Goal: Obtain resource: Download file/media

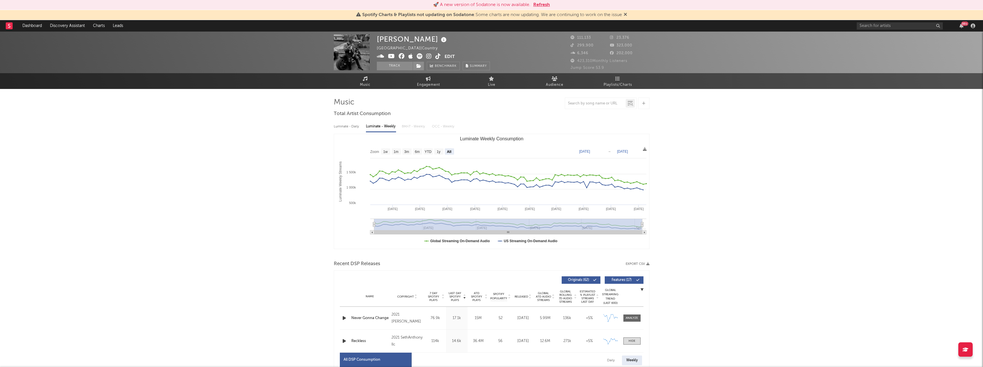
select select "All"
click at [890, 27] on input "text" at bounding box center [900, 25] width 86 height 7
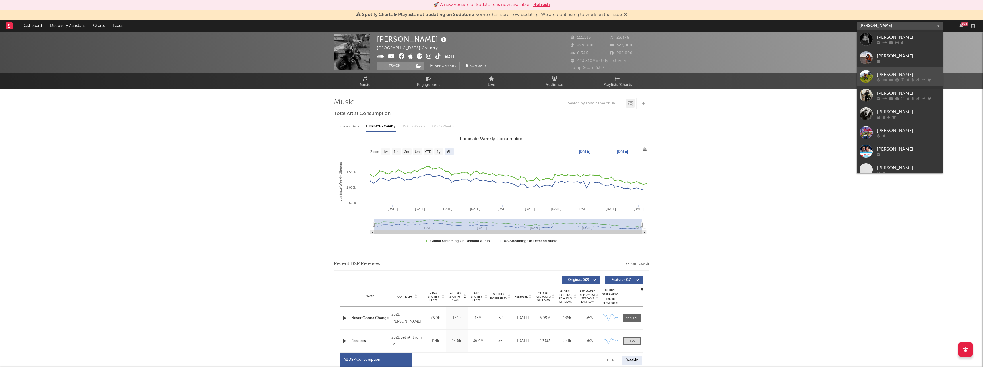
type input "[PERSON_NAME]"
click at [863, 80] on div at bounding box center [866, 76] width 13 height 13
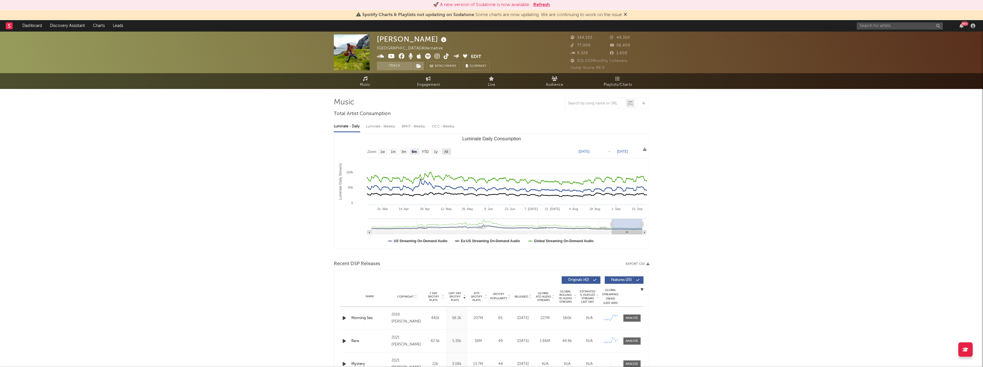
click at [448, 153] on text "All" at bounding box center [446, 152] width 4 height 4
select select "All"
type input "[DATE]"
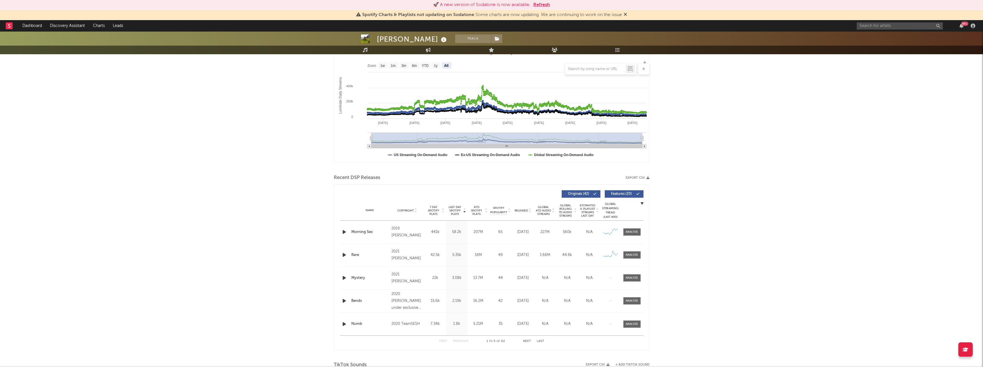
scroll to position [115, 0]
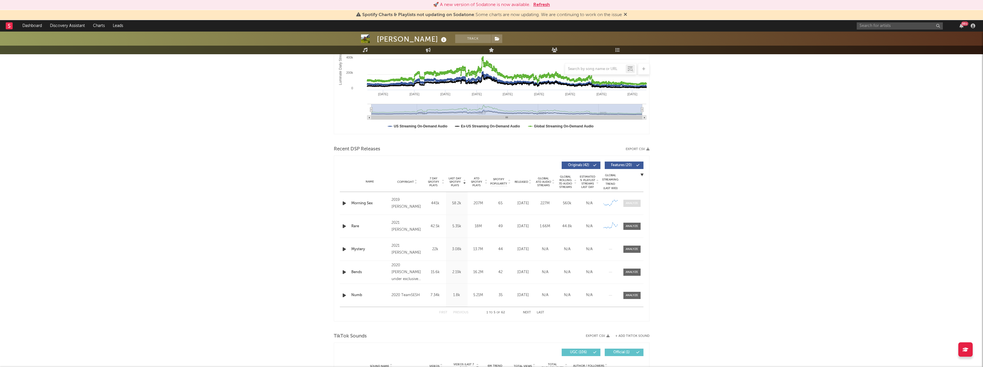
click at [636, 203] on div at bounding box center [632, 203] width 12 height 4
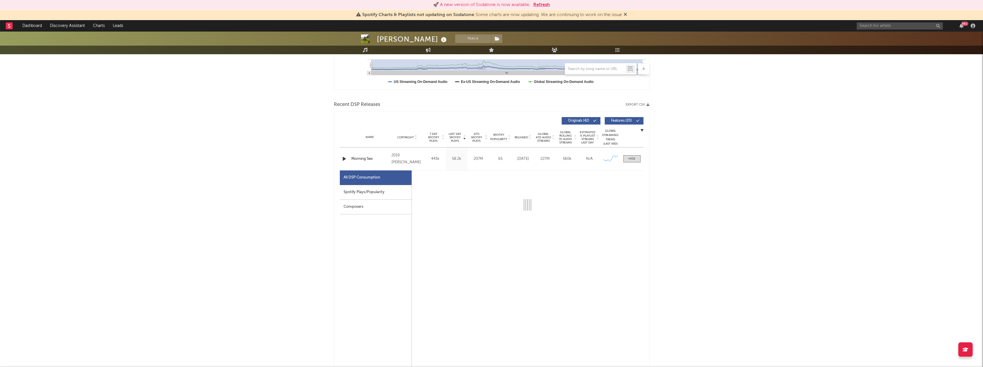
scroll to position [201, 0]
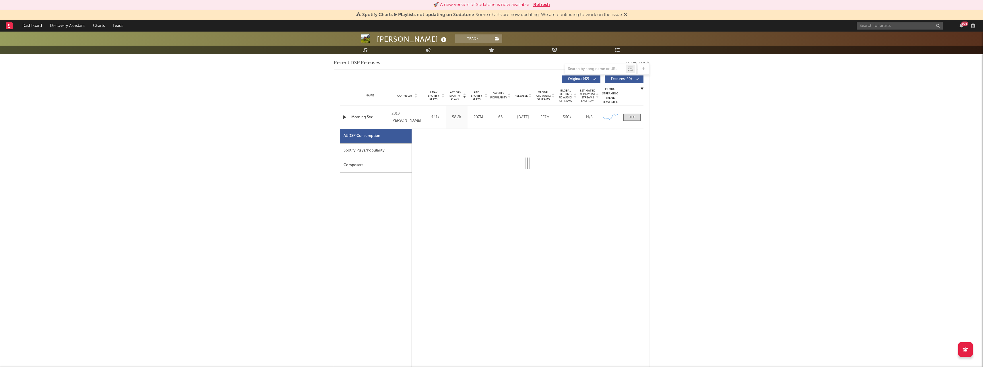
select select "6m"
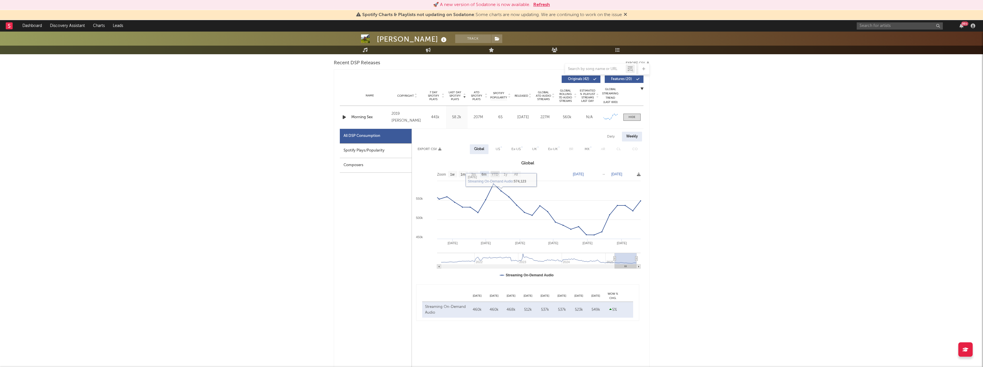
click at [495, 174] on text "YTD" at bounding box center [494, 175] width 7 height 4
select select "YTD"
click at [506, 173] on text "1y" at bounding box center [505, 175] width 4 height 4
select select "1y"
click at [519, 175] on text "All" at bounding box center [519, 175] width 4 height 4
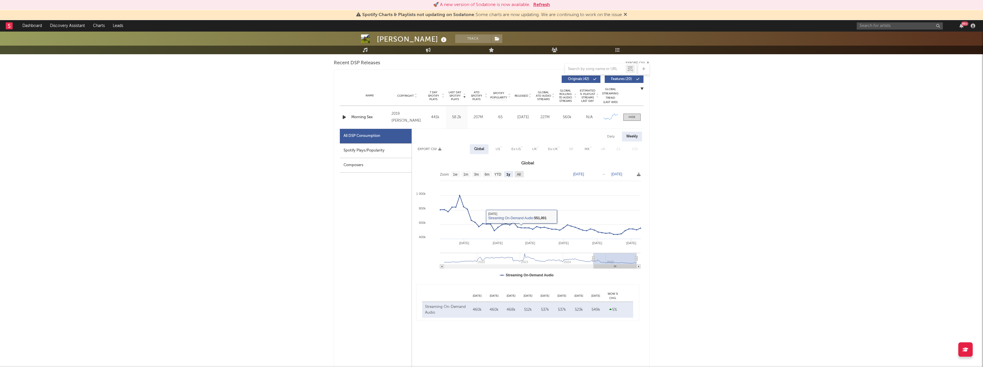
select select "All"
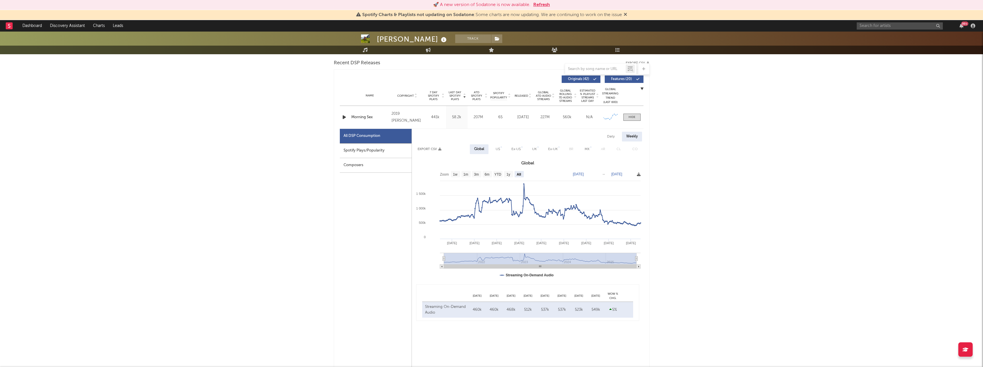
click at [639, 175] on icon at bounding box center [639, 175] width 4 height 4
click at [619, 181] on span "Download as CSV" at bounding box center [611, 182] width 57 height 10
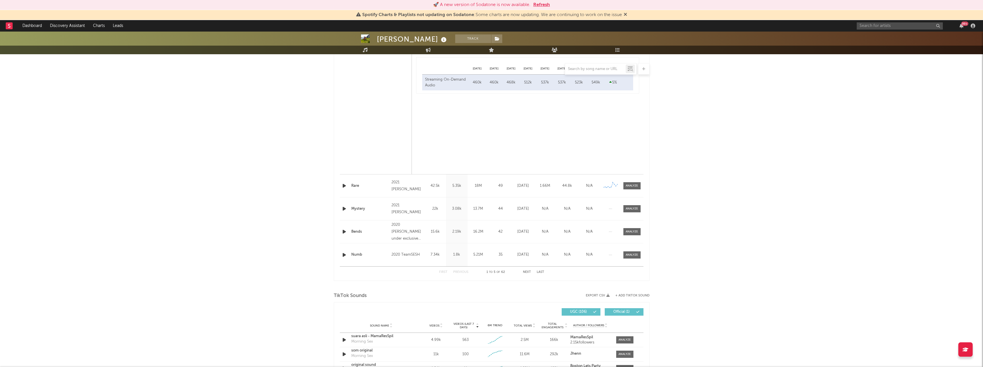
scroll to position [431, 0]
click at [636, 183] on div at bounding box center [632, 183] width 12 height 4
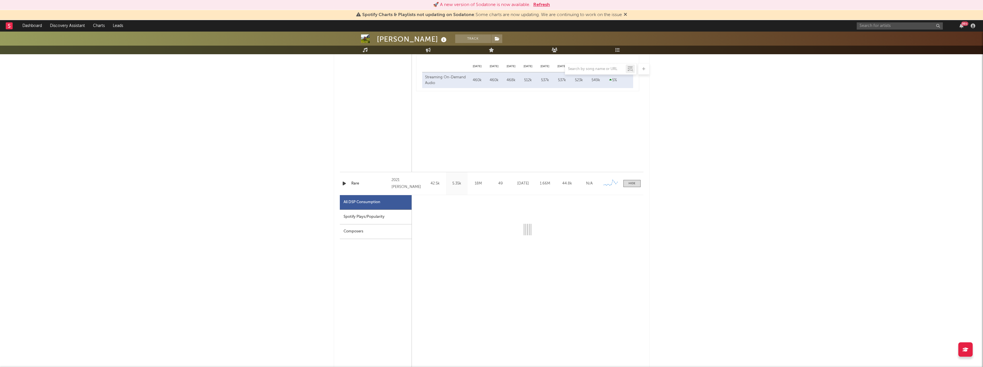
select select "6m"
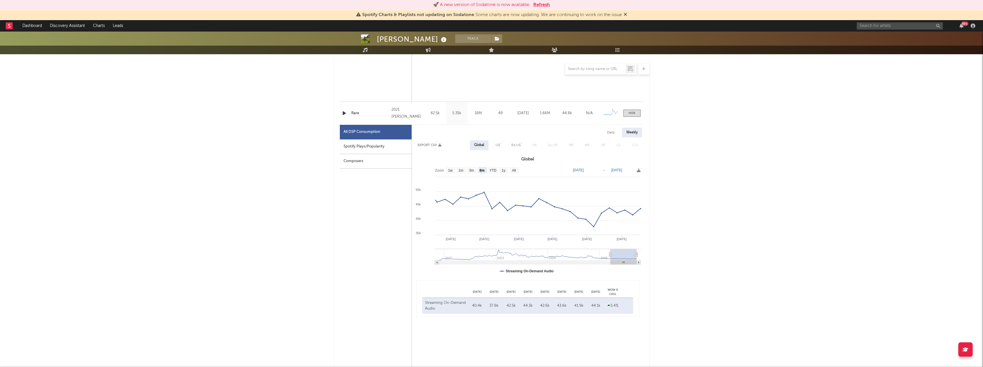
scroll to position [517, 0]
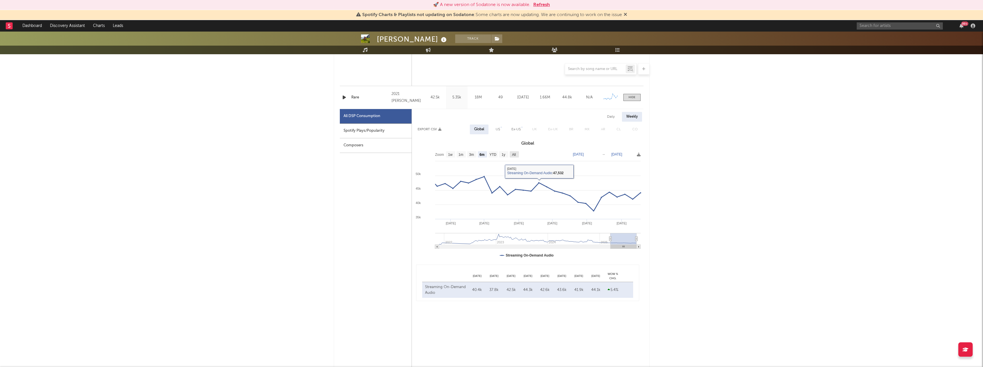
click at [513, 156] on text "All" at bounding box center [514, 155] width 4 height 4
select select "All"
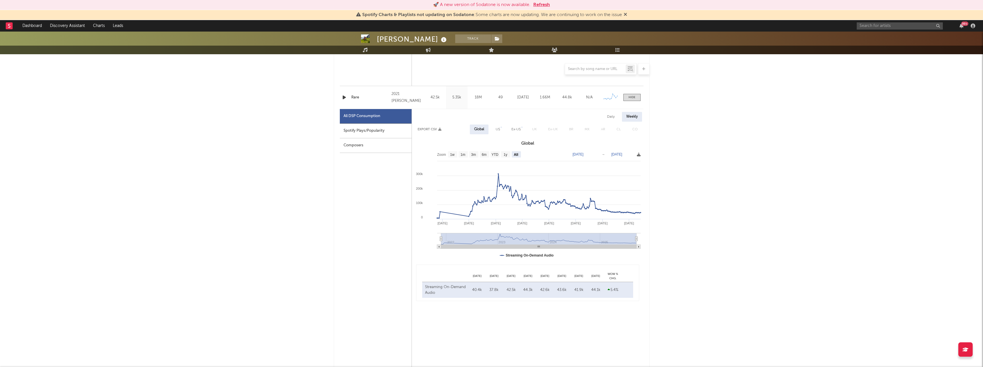
click at [640, 154] on icon at bounding box center [639, 155] width 4 height 4
click at [623, 159] on span "Download as CSV" at bounding box center [612, 160] width 57 height 10
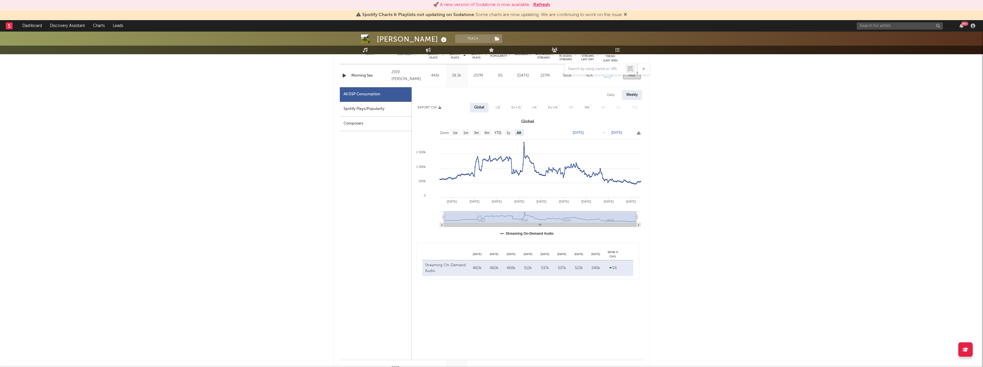
scroll to position [172, 0]
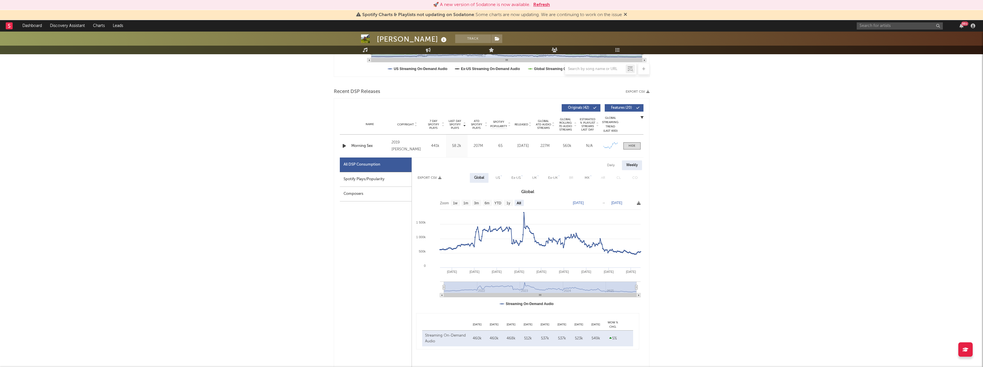
click at [638, 203] on icon at bounding box center [639, 203] width 4 height 4
click at [618, 209] on span "Download as CSV" at bounding box center [610, 209] width 57 height 10
click at [910, 25] on input "text" at bounding box center [900, 25] width 86 height 7
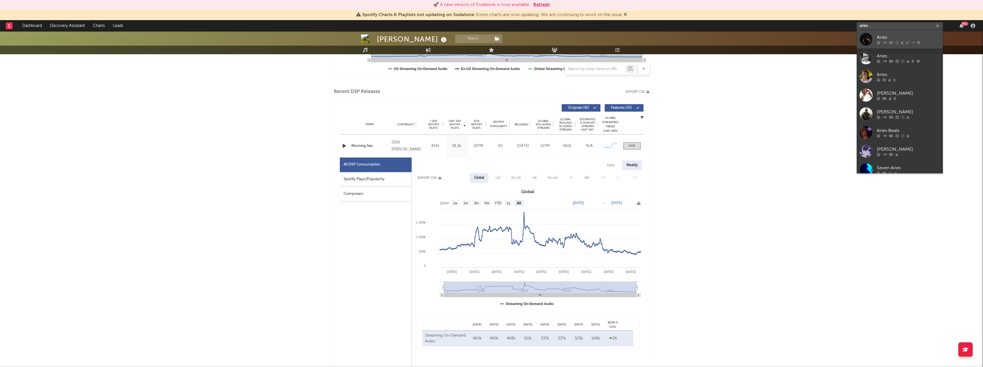
type input "aries"
click at [860, 36] on div at bounding box center [866, 39] width 13 height 13
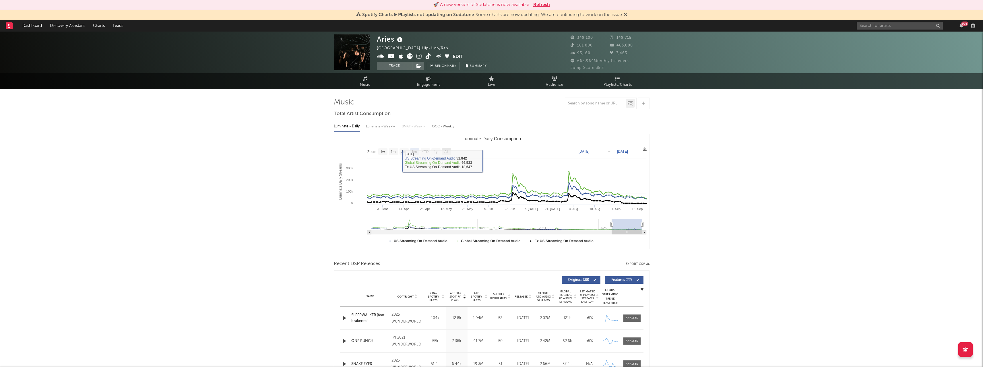
click at [447, 150] on text "All" at bounding box center [446, 152] width 4 height 4
select select "All"
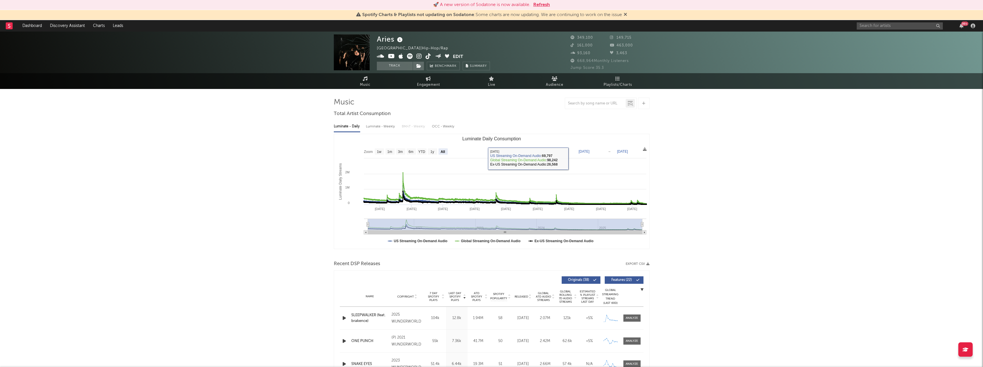
click at [590, 150] on text "[DATE]" at bounding box center [584, 152] width 11 height 4
click at [596, 152] on input "[DATE]" at bounding box center [588, 152] width 27 height 6
type input "[DATE]"
click at [590, 152] on text "[DATE]" at bounding box center [584, 152] width 11 height 4
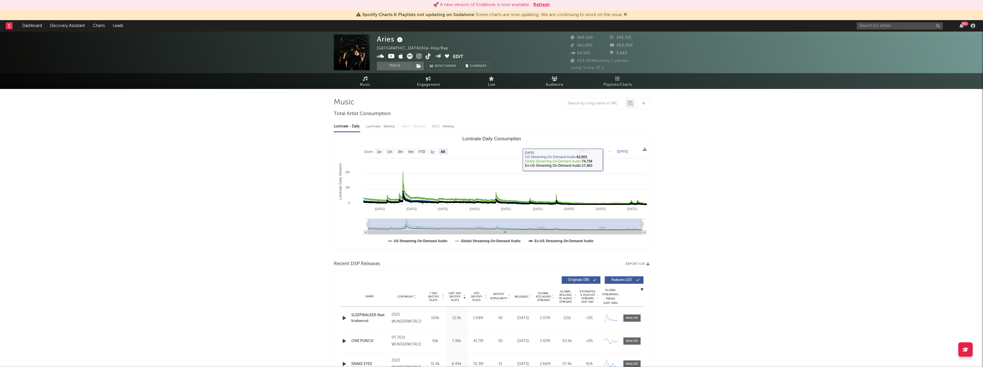
click at [589, 151] on text "[DATE]" at bounding box center [584, 152] width 11 height 4
type input "[DATE]"
